Goal: Task Accomplishment & Management: Use online tool/utility

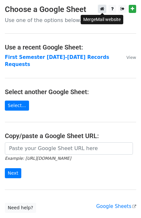
click at [103, 8] on icon at bounding box center [102, 8] width 4 height 5
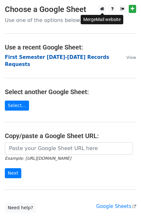
click at [65, 56] on strong "First Semester [DATE]-[DATE] Records Requests" at bounding box center [57, 60] width 104 height 13
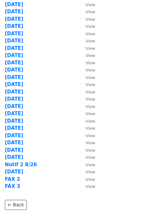
scroll to position [72, 0]
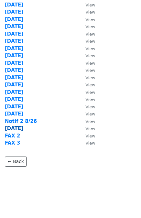
click at [16, 128] on strong "[DATE]" at bounding box center [14, 128] width 18 height 6
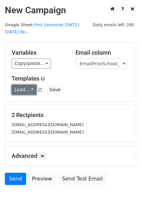
click at [23, 85] on link "Load..." at bounding box center [24, 90] width 25 height 10
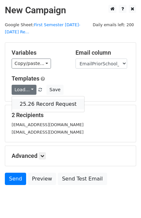
click at [32, 99] on link "25.26 Record Request" at bounding box center [48, 104] width 72 height 10
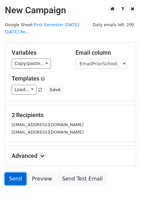
click at [14, 173] on link "Send" at bounding box center [15, 179] width 21 height 12
